Goal: Navigation & Orientation: Find specific page/section

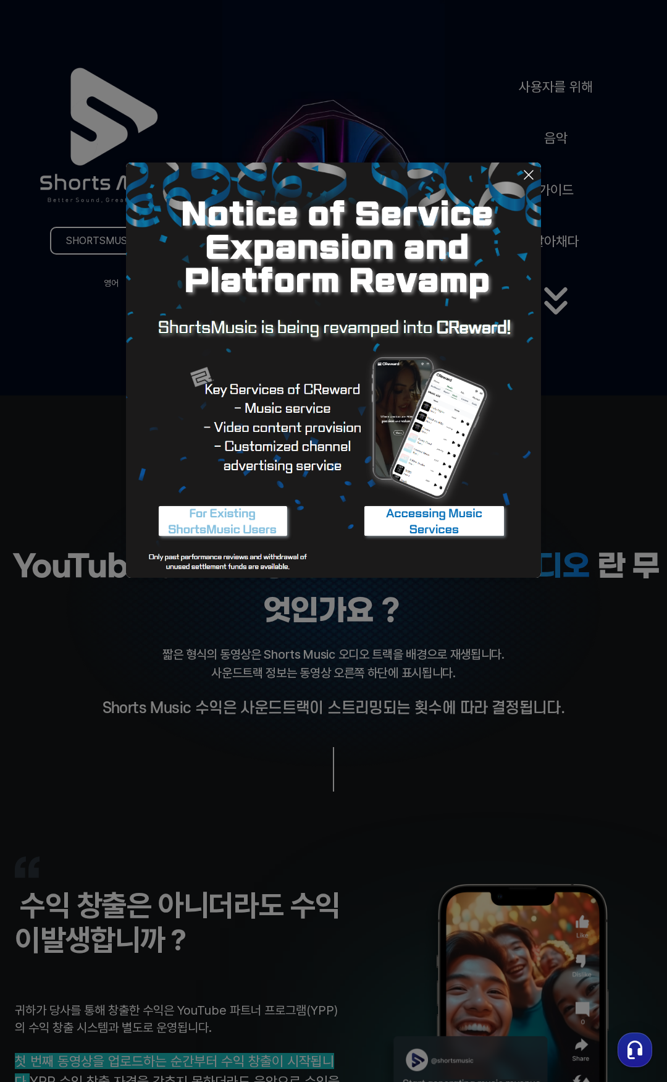
click at [531, 184] on img at bounding box center [333, 370] width 415 height 415
click at [525, 177] on icon at bounding box center [529, 174] width 15 height 15
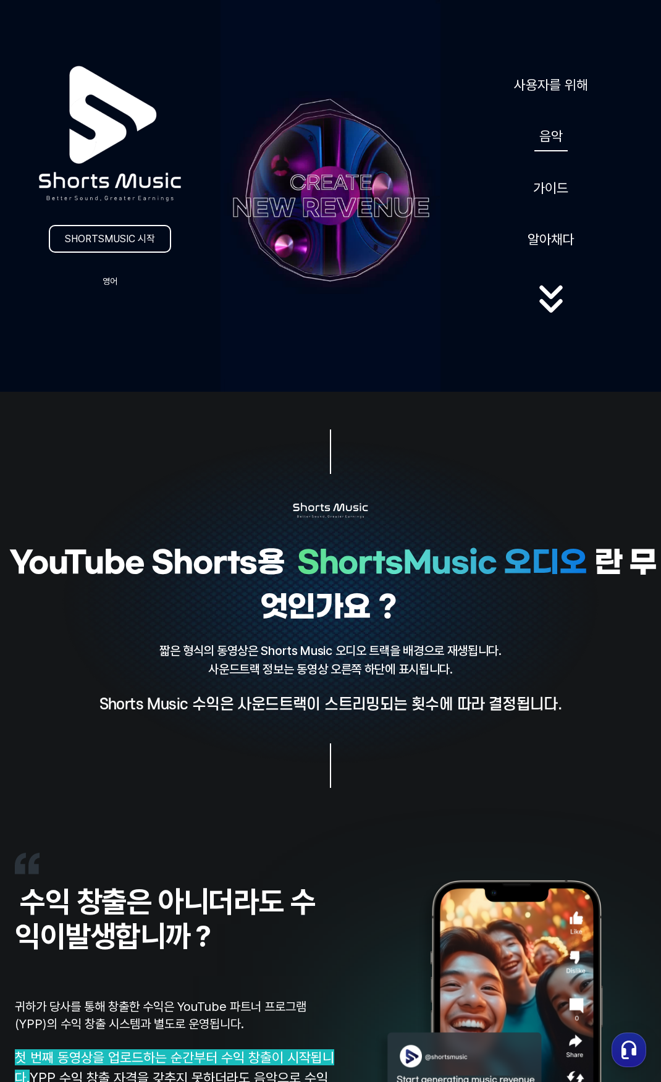
click at [543, 132] on font "음악" at bounding box center [550, 136] width 23 height 16
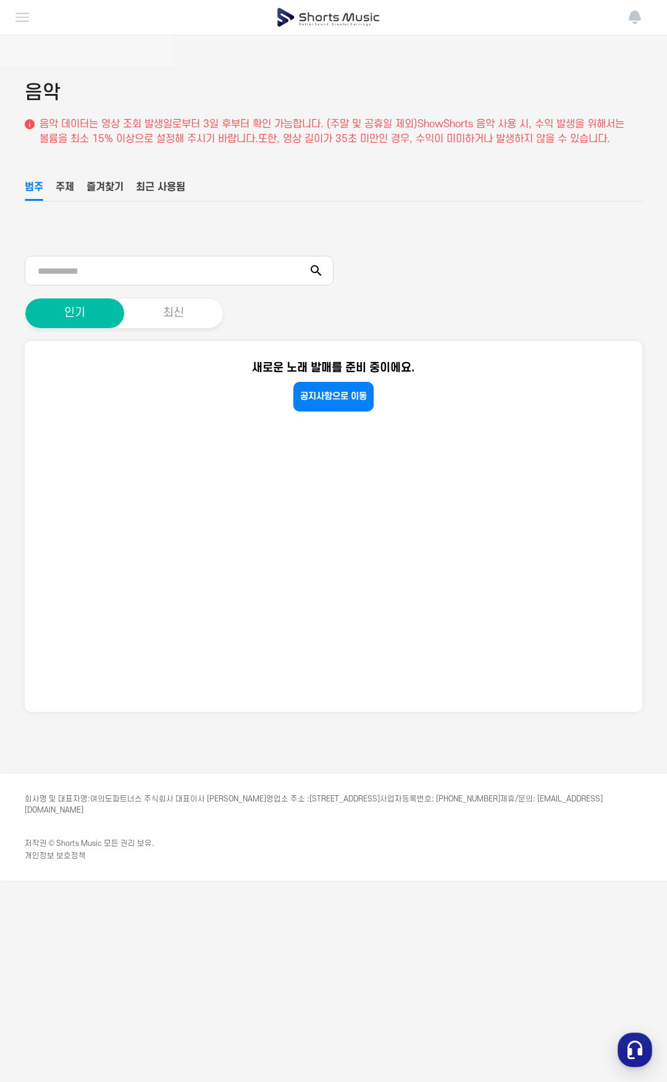
click at [162, 319] on button "최신" at bounding box center [173, 313] width 99 height 30
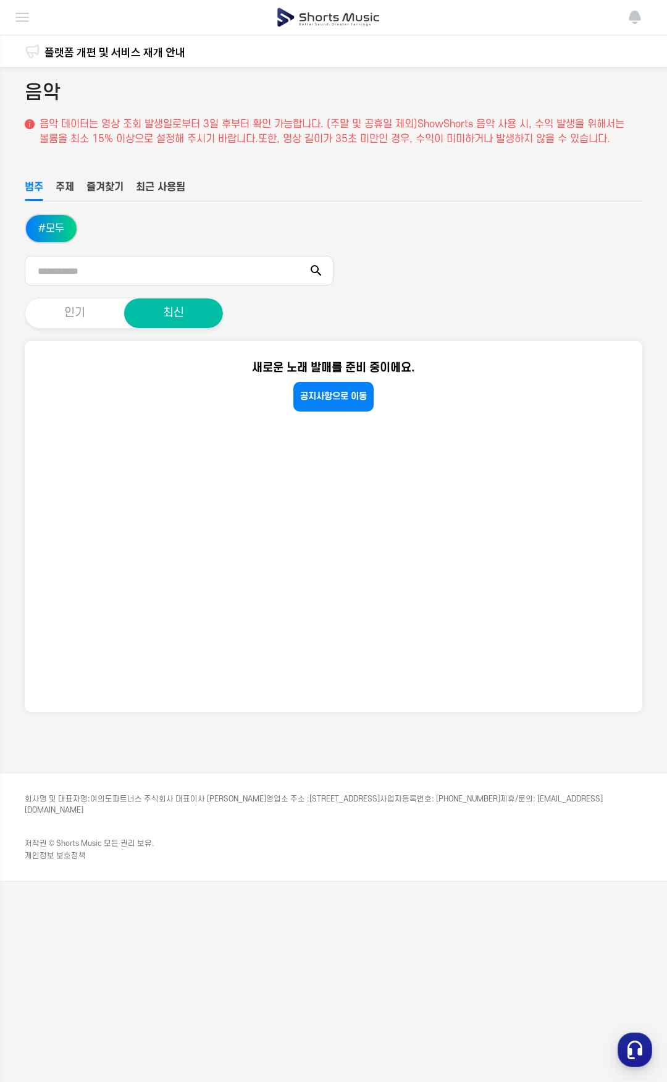
click at [87, 319] on button "인기" at bounding box center [74, 313] width 99 height 30
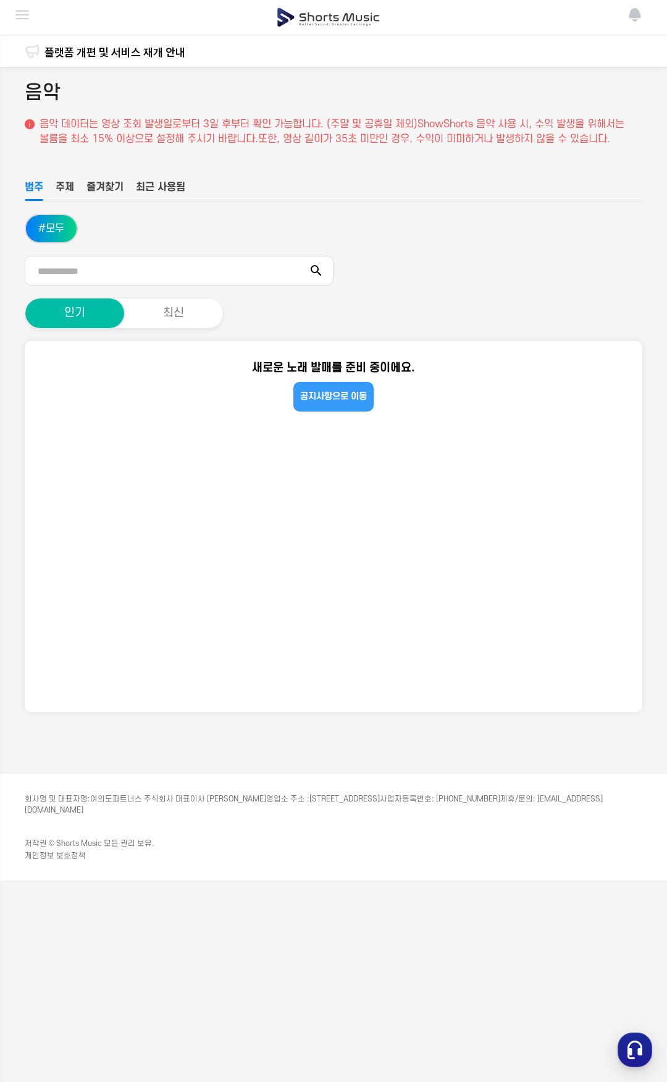
click at [326, 394] on font "공지사항으로 이동" at bounding box center [333, 396] width 67 height 11
